Goal: Download file/media

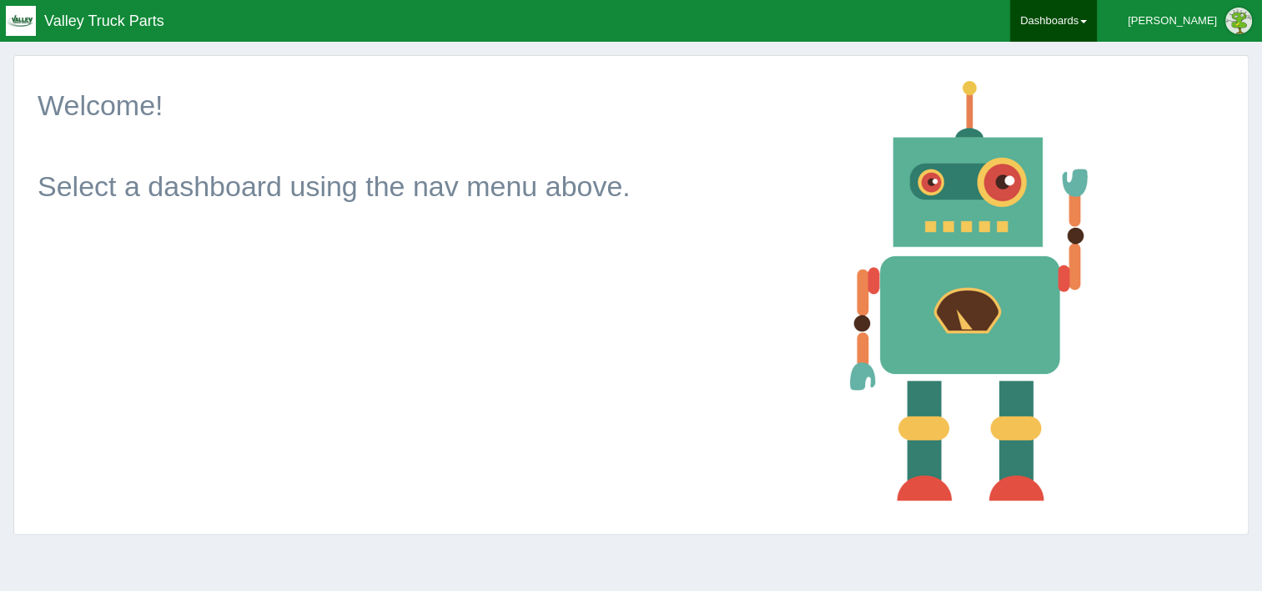
click at [1091, 20] on link "Dashboards" at bounding box center [1053, 21] width 87 height 42
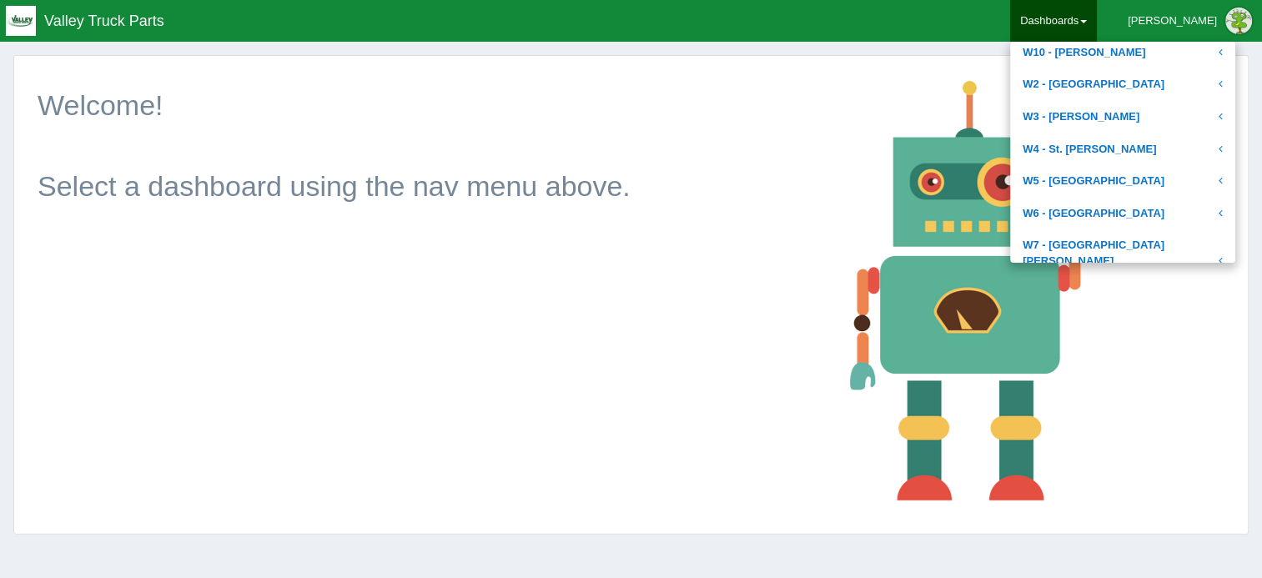
scroll to position [711, 0]
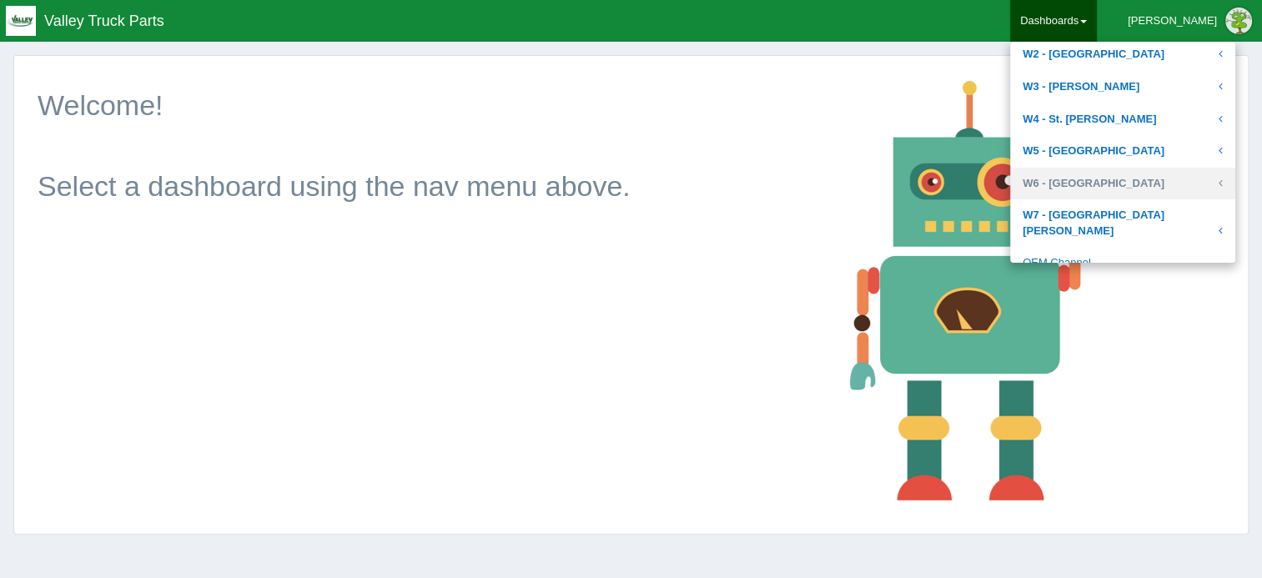
click at [1119, 176] on link "W6 - [GEOGRAPHIC_DATA]" at bounding box center [1122, 184] width 225 height 33
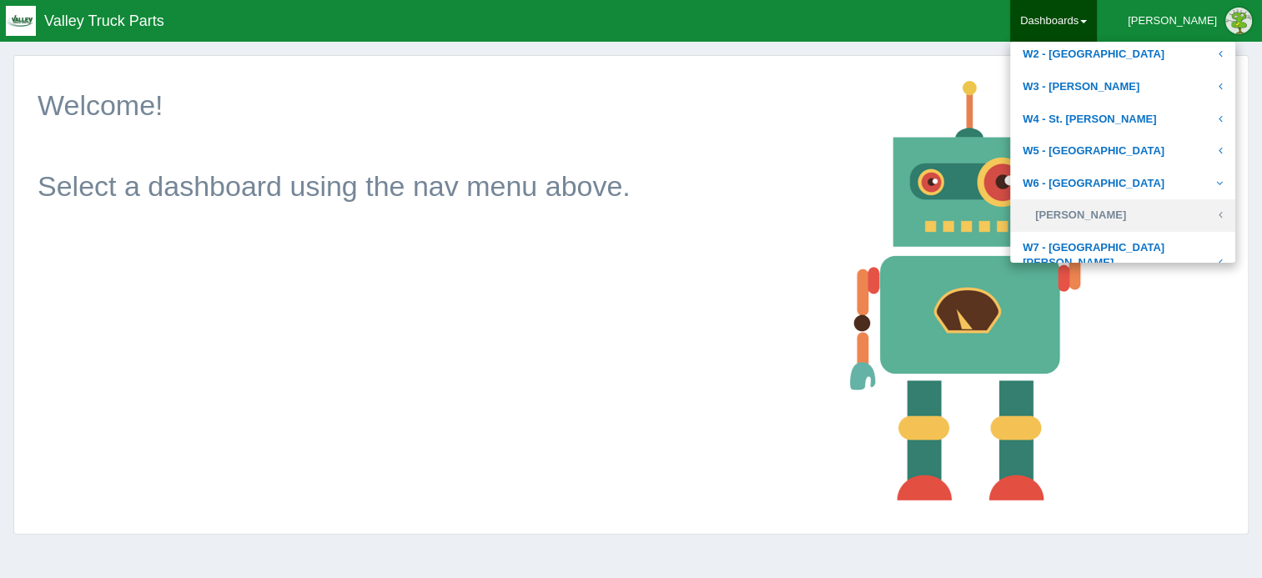
click at [1118, 213] on link "[PERSON_NAME]" at bounding box center [1122, 215] width 225 height 33
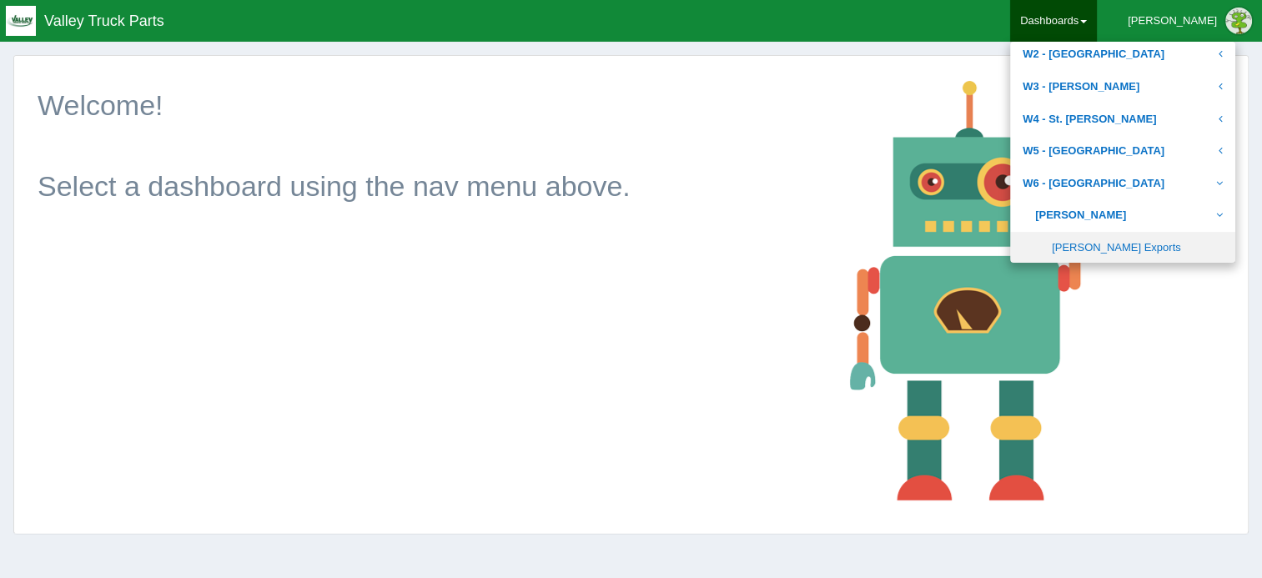
click at [1111, 247] on link "[PERSON_NAME] Exports" at bounding box center [1122, 248] width 225 height 33
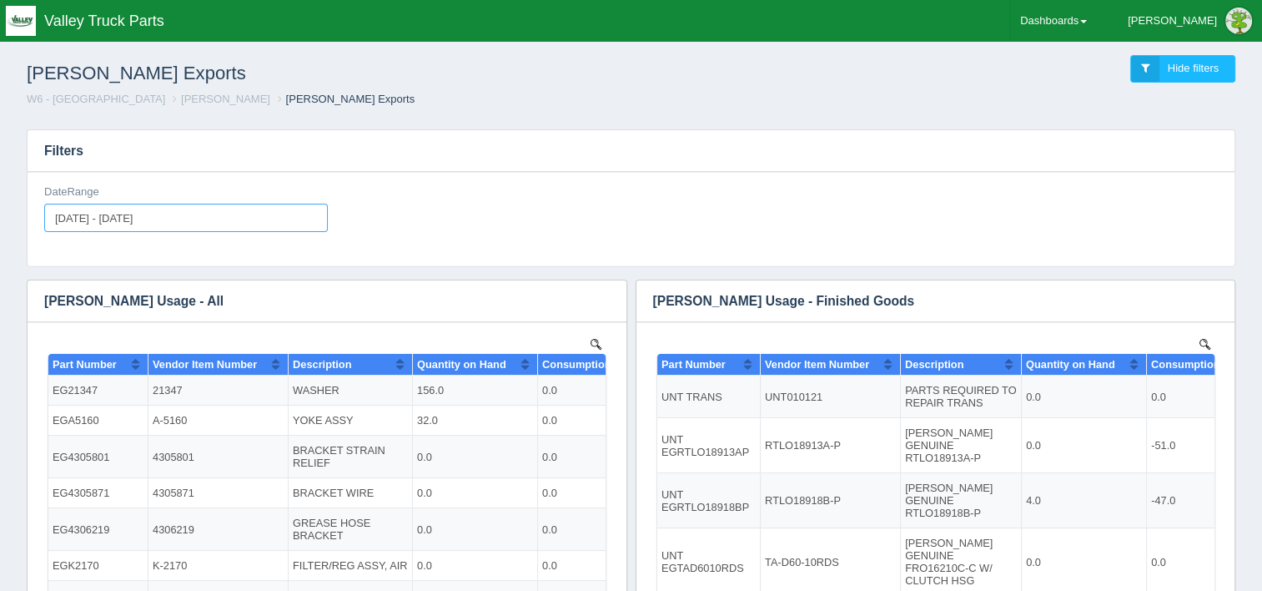
type input "[DATE]"
click at [186, 214] on input "[DATE] - [DATE]" at bounding box center [186, 218] width 284 height 28
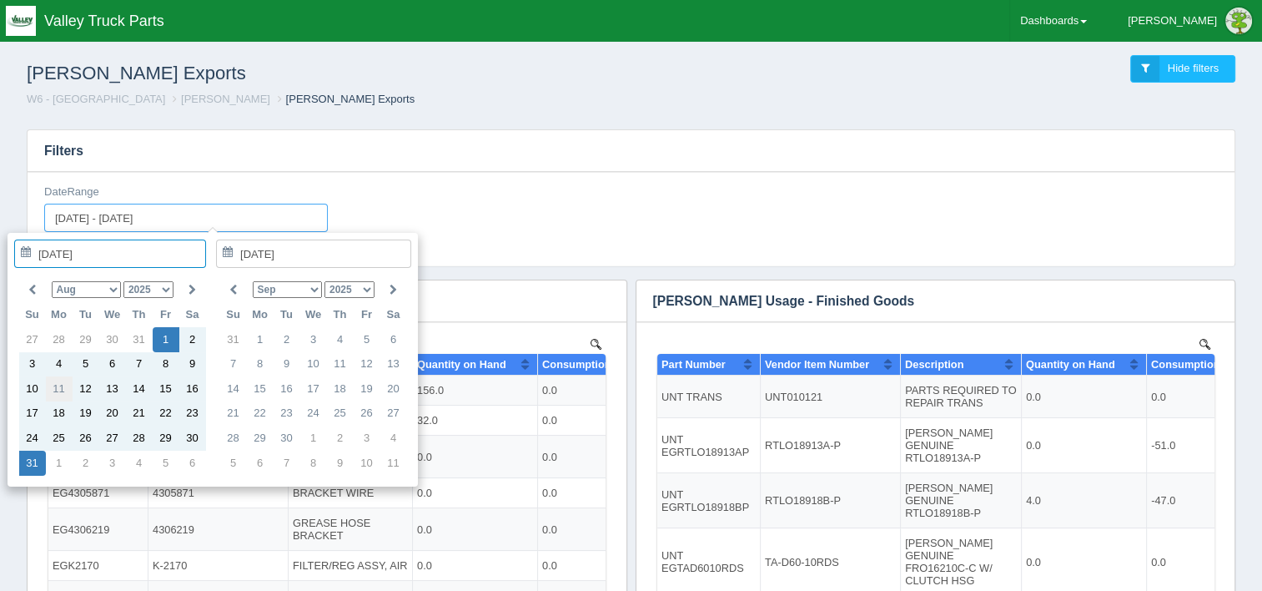
type input "[DATE]"
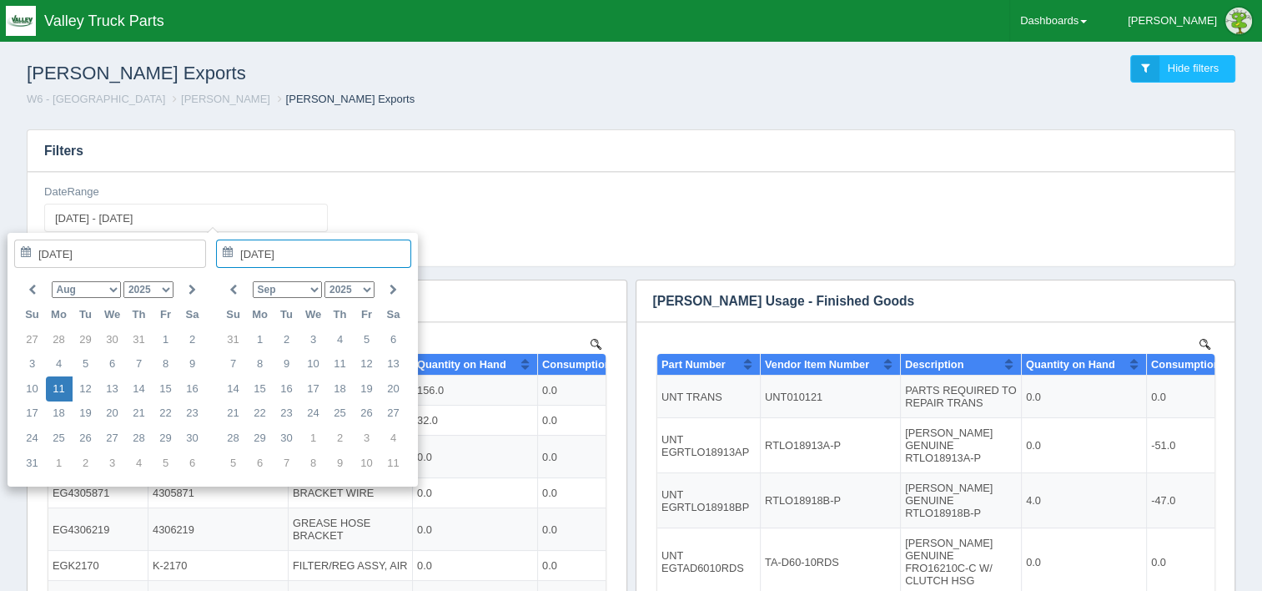
type input "[DATE] - [DATE]"
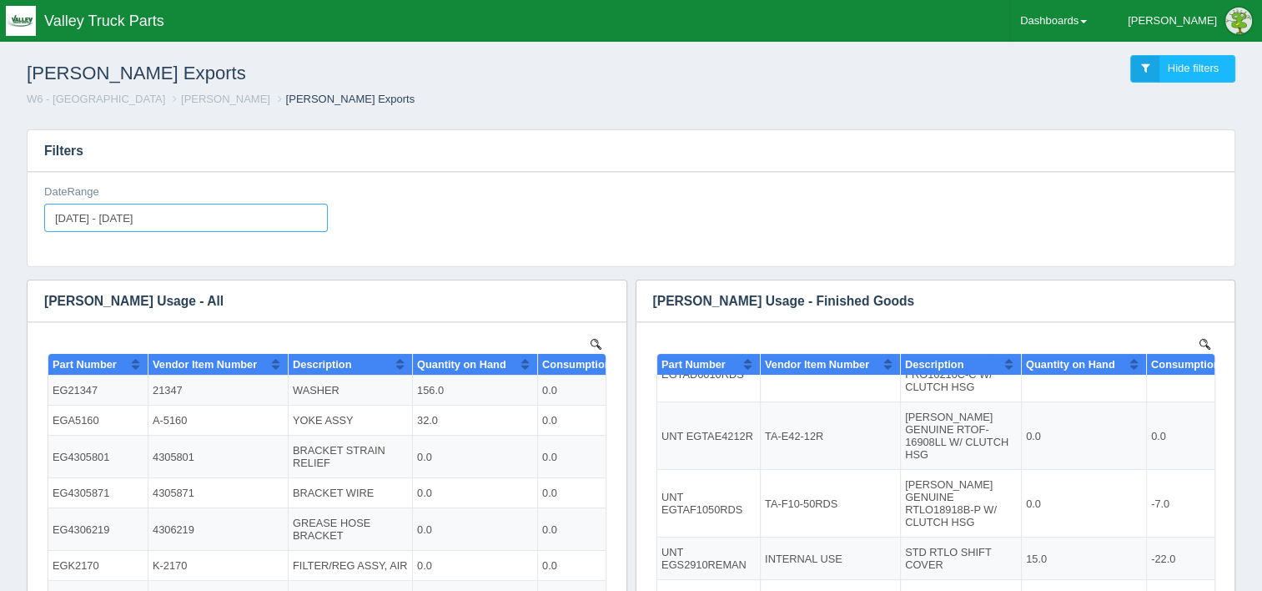
click at [195, 214] on input "[DATE] - [DATE]" at bounding box center [186, 218] width 284 height 28
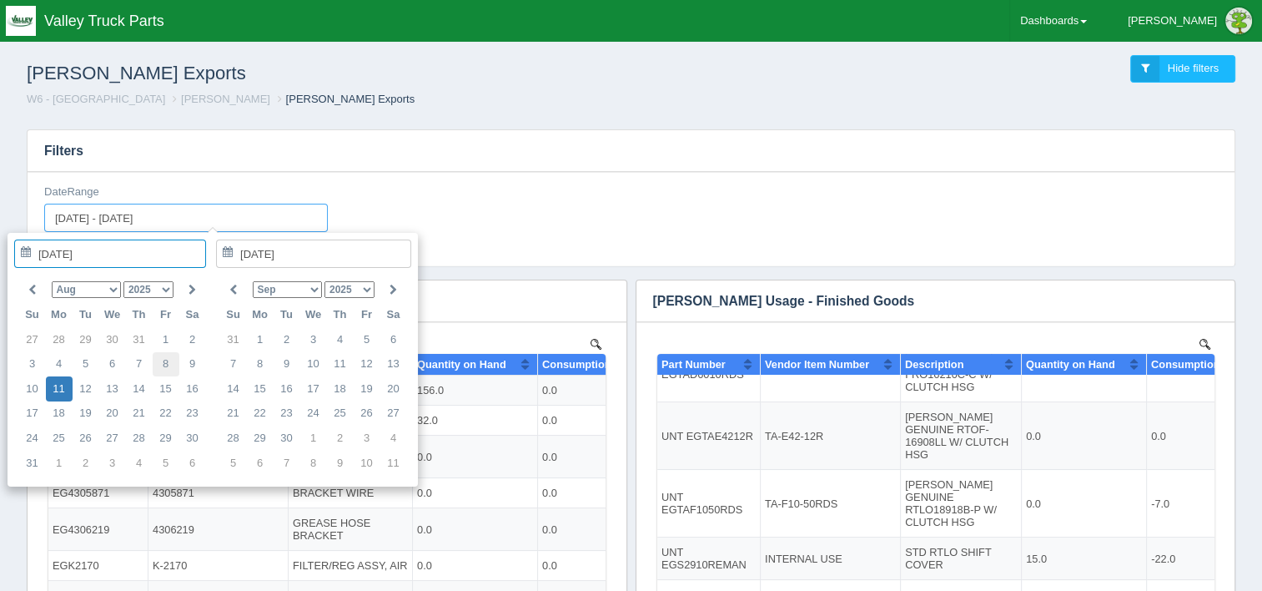
type input "[DATE]"
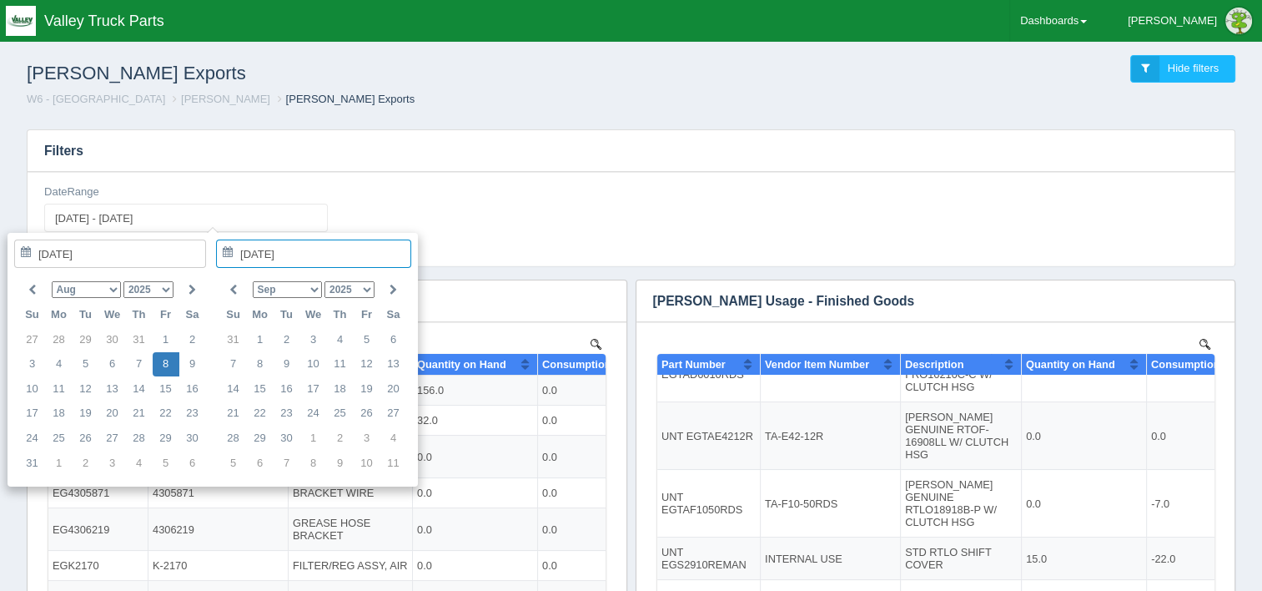
type input "[DATE] - [DATE]"
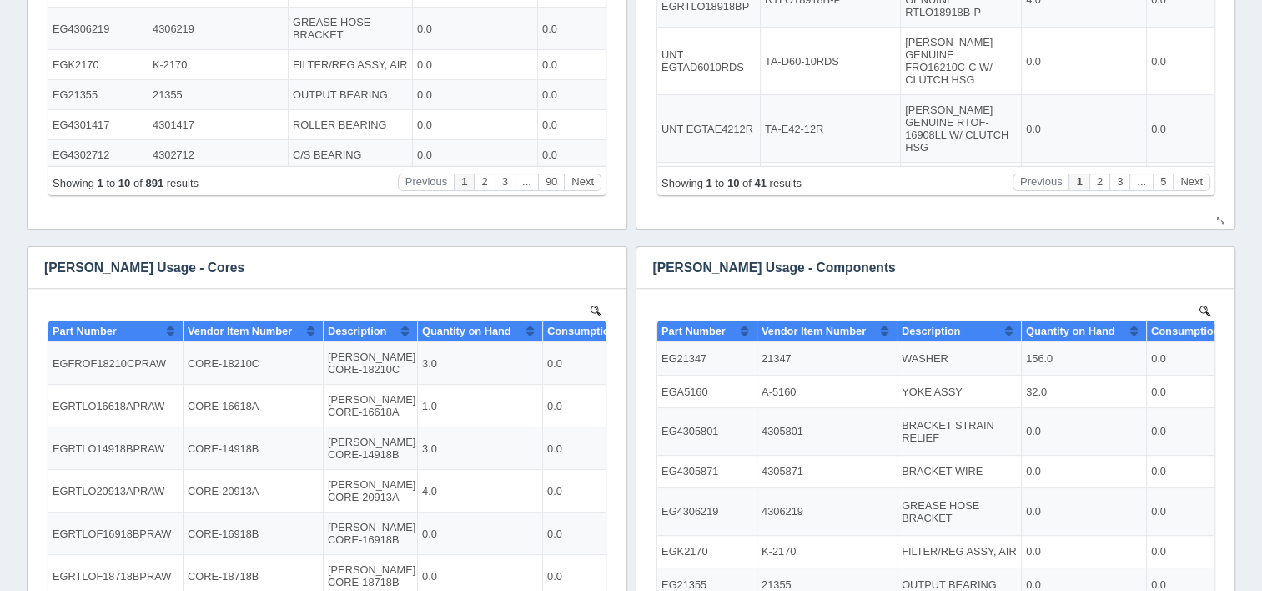
scroll to position [751, 0]
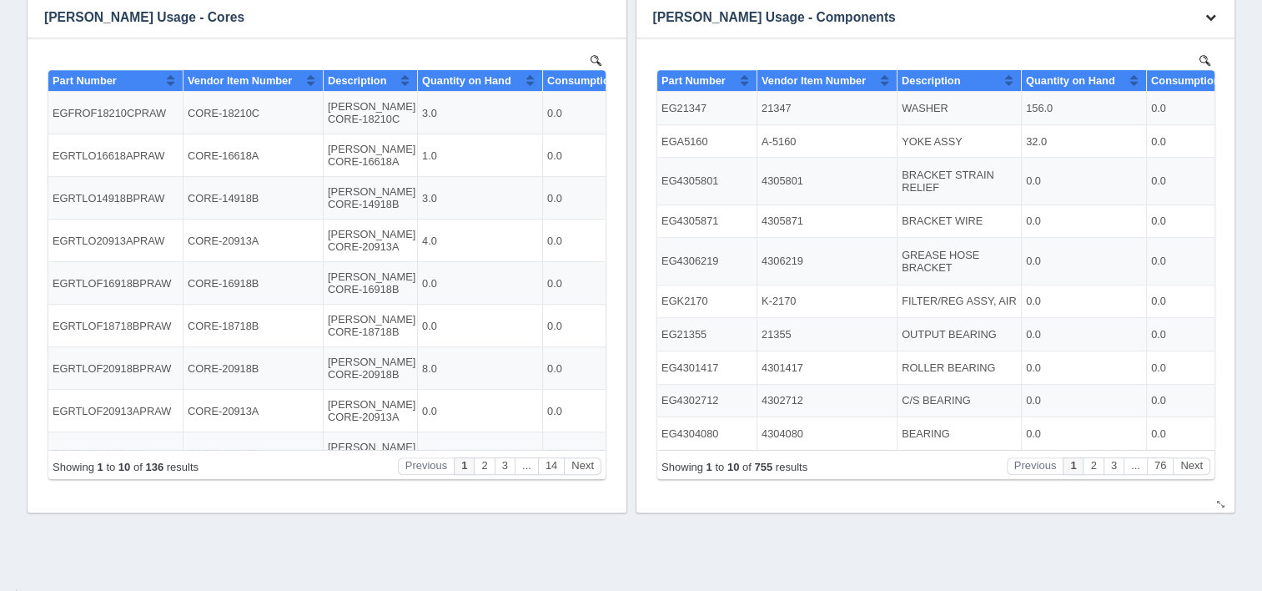
click at [1208, 16] on icon "button" at bounding box center [1210, 17] width 11 height 11
click at [1151, 43] on link "Download CSV" at bounding box center [1155, 42] width 133 height 24
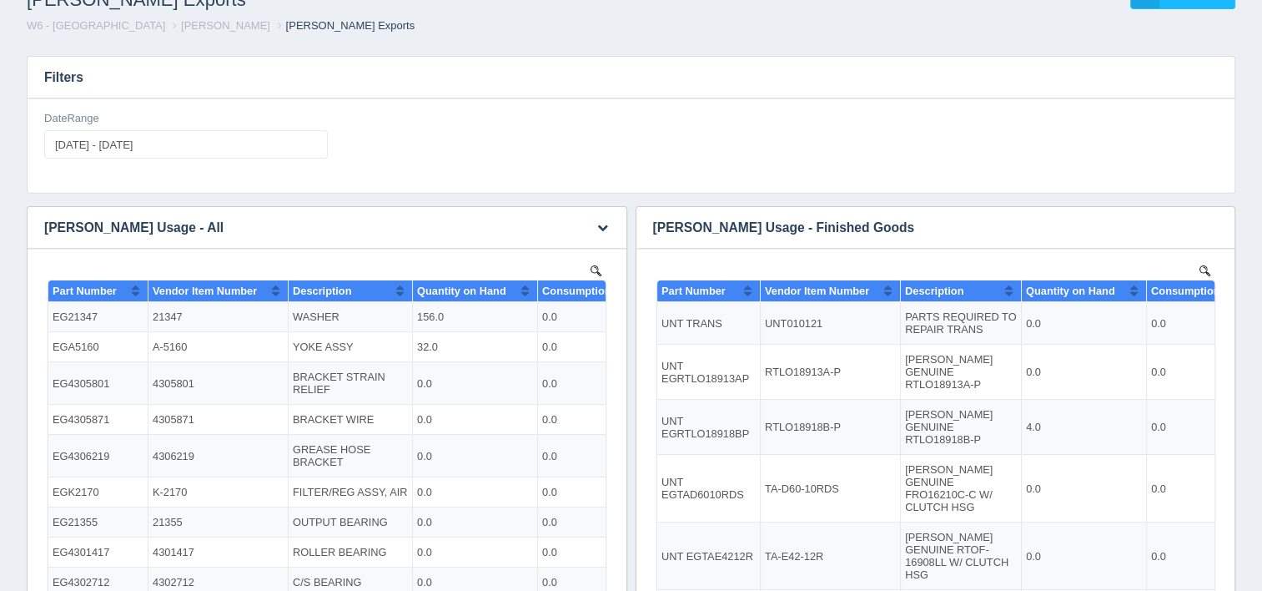
scroll to position [0, 0]
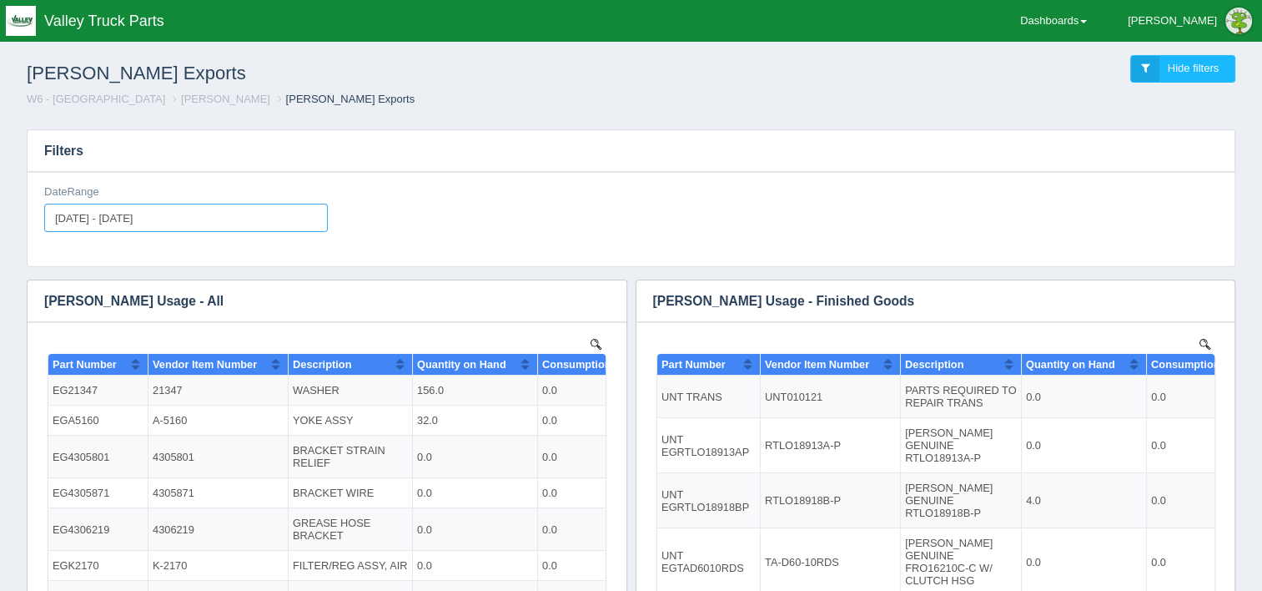
click at [177, 217] on input "[DATE] - [DATE]" at bounding box center [186, 218] width 284 height 28
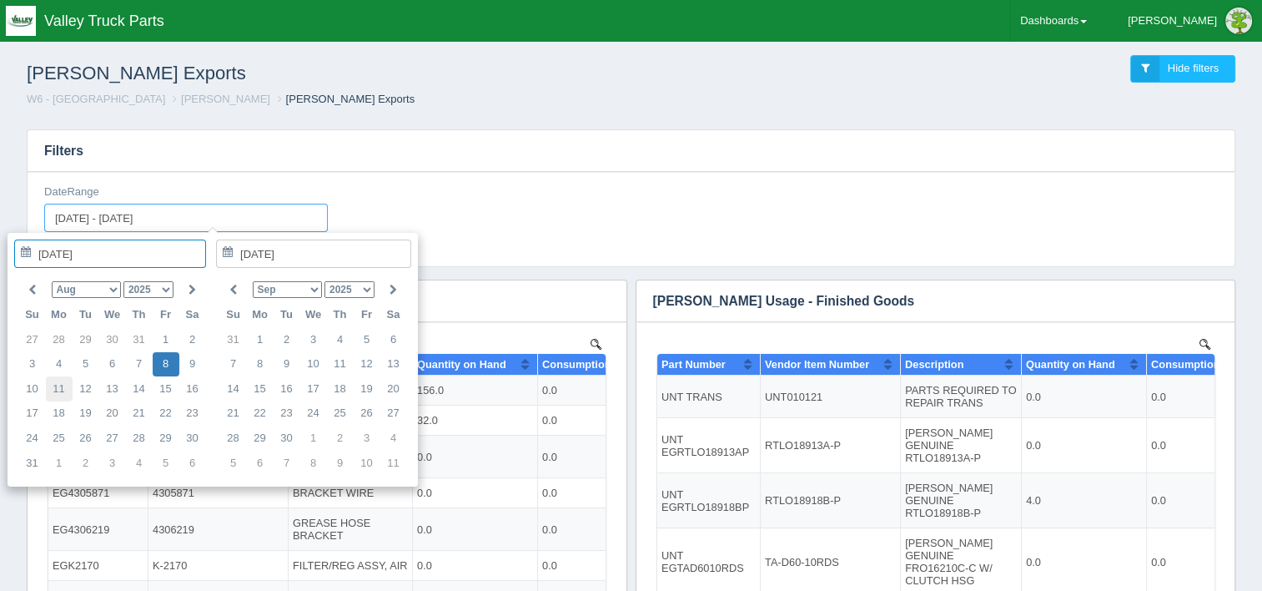
type input "[DATE]"
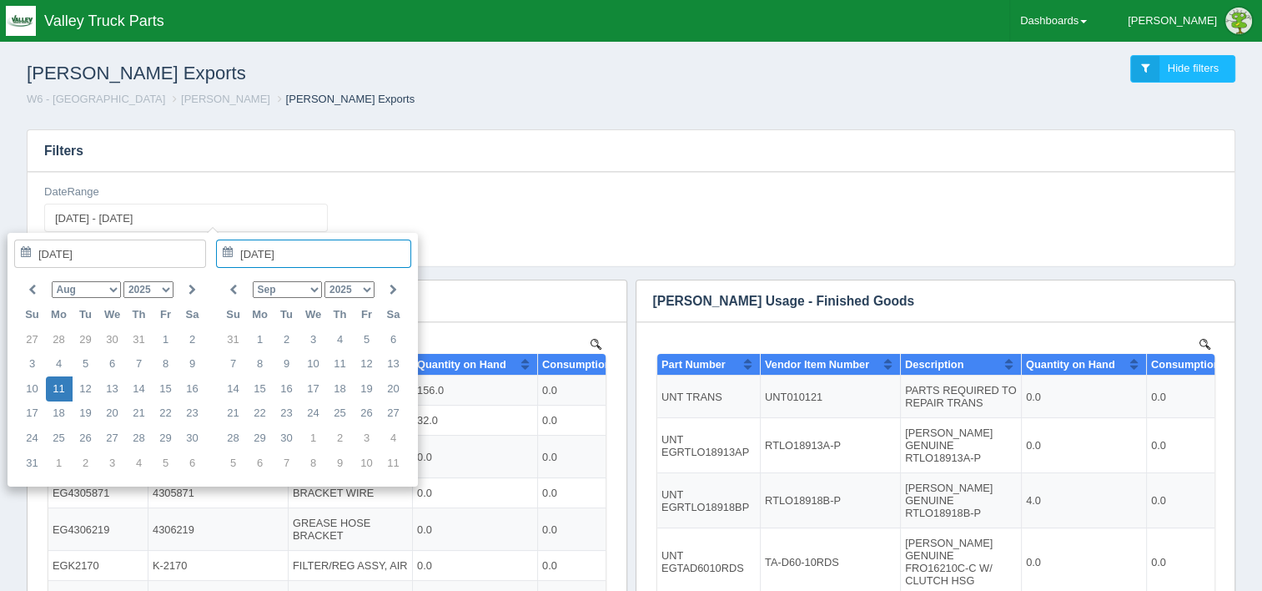
type input "[DATE] - [DATE]"
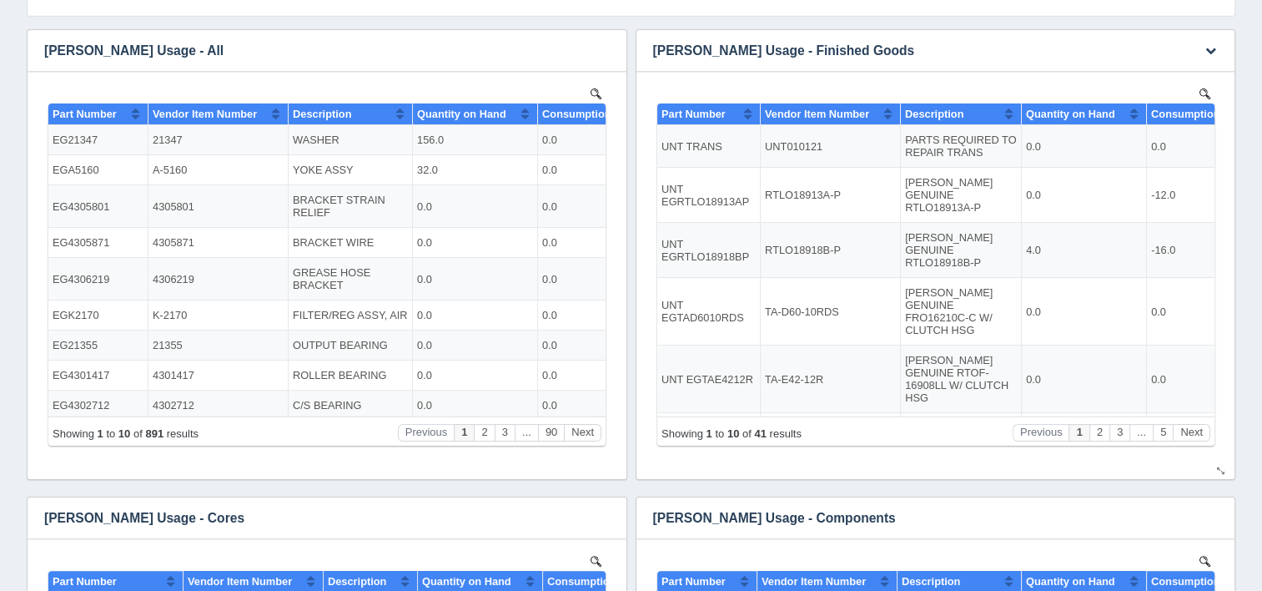
scroll to position [584, 0]
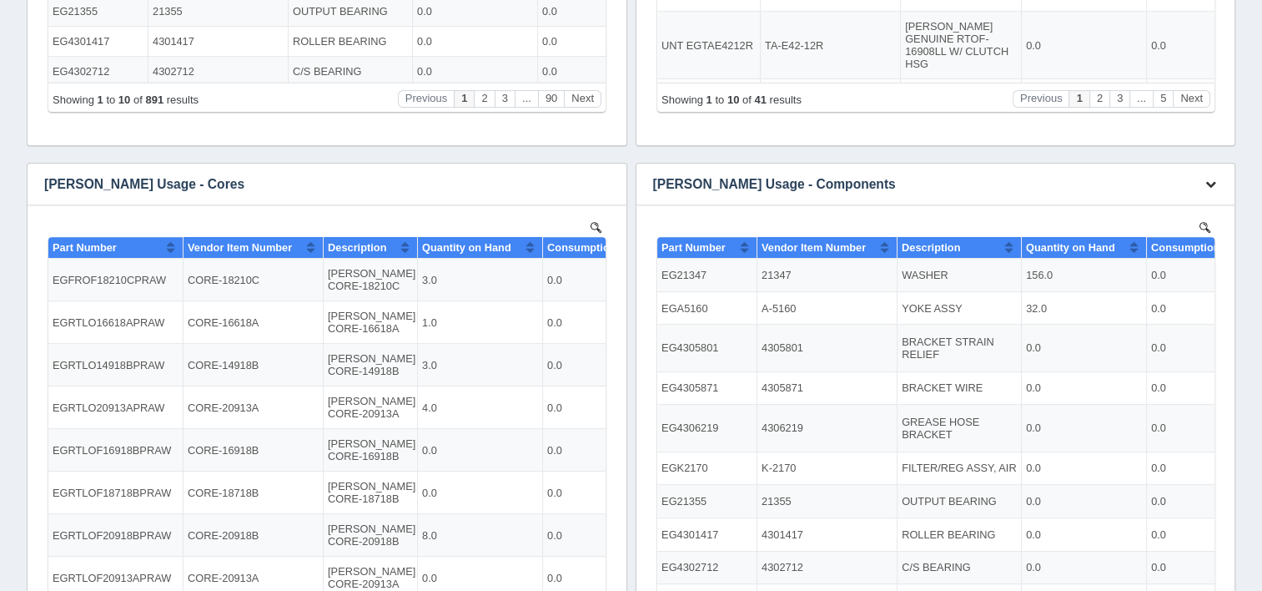
click at [1204, 184] on button "button" at bounding box center [1210, 185] width 23 height 26
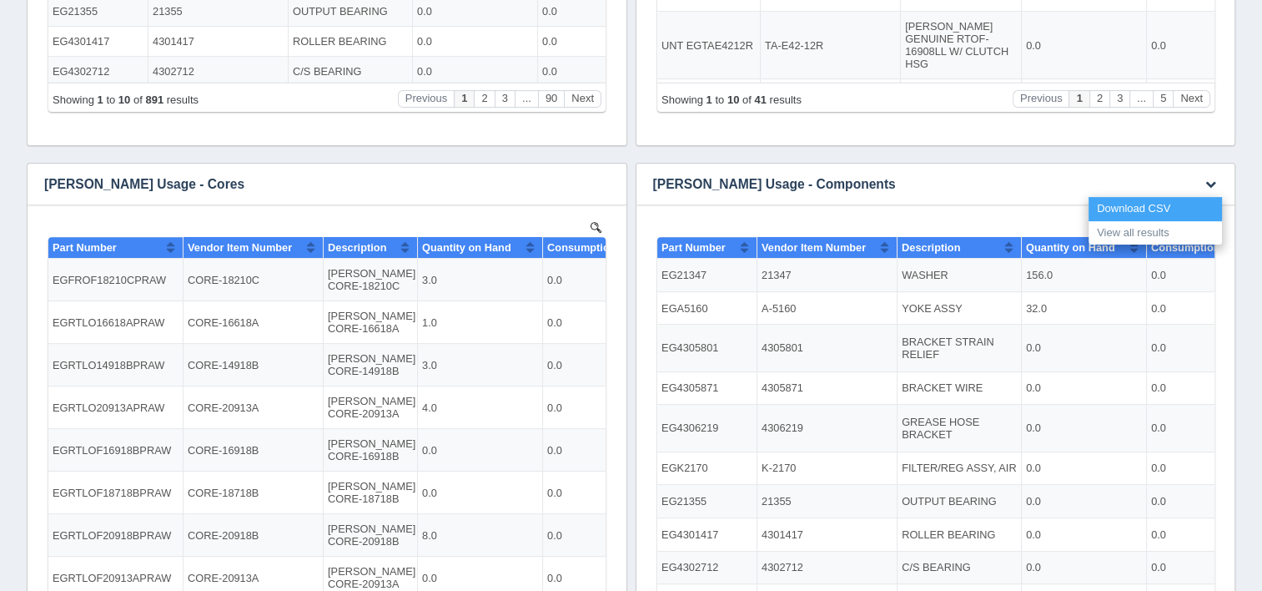
click at [1133, 205] on link "Download CSV" at bounding box center [1155, 209] width 133 height 24
